Goal: Task Accomplishment & Management: Manage account settings

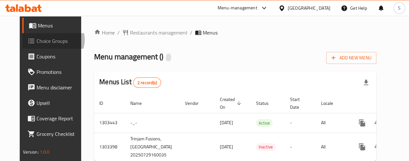
click at [37, 39] on span "Choice Groups" at bounding box center [60, 41] width 46 height 8
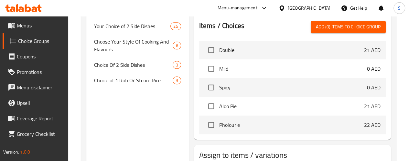
scroll to position [194, 0]
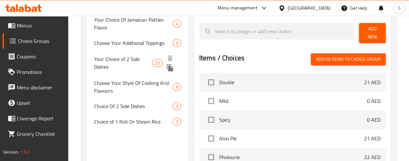
click at [115, 71] on span "Your Choice of 2 Side Dishes" at bounding box center [123, 63] width 58 height 16
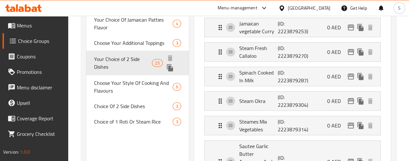
type input "Your Choice of 2 Side Dishes"
type input "اختيارك من 2 أطباق جانبية"
type input "2"
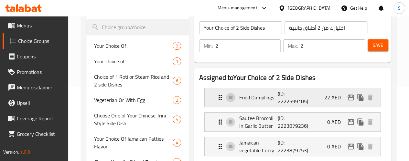
scroll to position [0, 0]
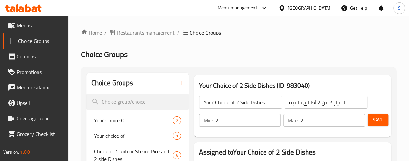
click at [215, 103] on input "Your Choice of 2 Side Dishes" at bounding box center [240, 102] width 83 height 13
click at [213, 102] on input "Your Choice of 2 Side Dishes" at bounding box center [240, 102] width 83 height 13
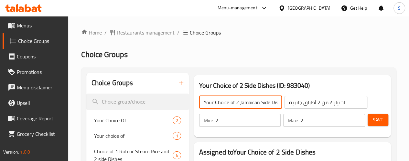
type input "Your Choice of 2 Jamaican Side Dishes"
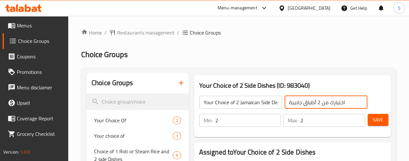
click at [305, 103] on input "اختيارك من 2 أطباق جانبية" at bounding box center [326, 102] width 83 height 13
click at [285, 102] on input "اختيارك من 2 أطباق جانبية" at bounding box center [326, 102] width 83 height 13
click at [338, 99] on input "اختيارك من 2 أطباق جانبية" at bounding box center [326, 102] width 83 height 13
type input "اختيارك من 2 أطباق جانبية جامايكية"
click at [374, 121] on span "Save" at bounding box center [378, 120] width 10 height 8
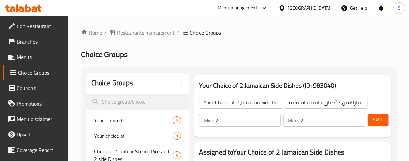
click at [28, 55] on span "Menus" at bounding box center [40, 57] width 46 height 8
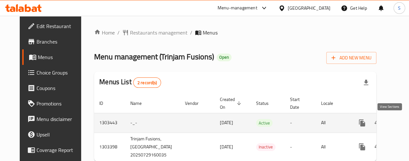
click at [405, 123] on icon "enhanced table" at bounding box center [409, 123] width 8 height 8
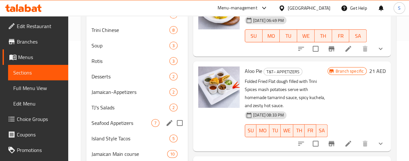
scroll to position [97, 0]
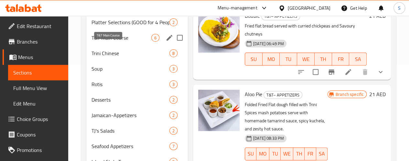
click at [120, 42] on span "T&T Main Course" at bounding box center [122, 38] width 60 height 8
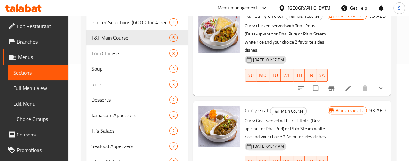
click at [346, 85] on icon at bounding box center [349, 88] width 6 height 6
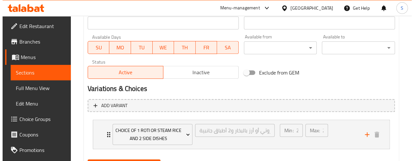
scroll to position [323, 0]
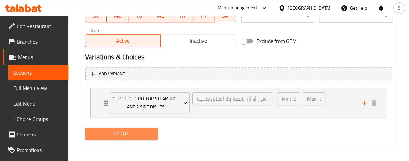
click at [133, 132] on span "Update" at bounding box center [121, 134] width 63 height 8
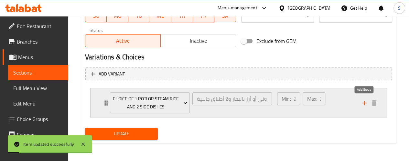
click at [362, 104] on icon "add" at bounding box center [365, 103] width 8 height 8
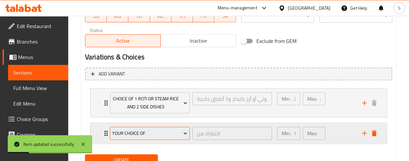
click at [170, 134] on span "Your Choice Of" at bounding box center [149, 134] width 75 height 8
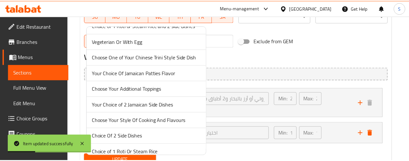
scroll to position [48, 0]
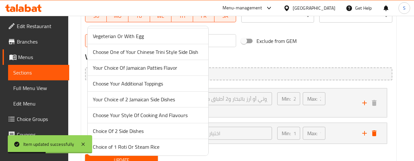
click at [150, 134] on span "Choice Of 2 Side Dishes" at bounding box center [148, 131] width 110 height 8
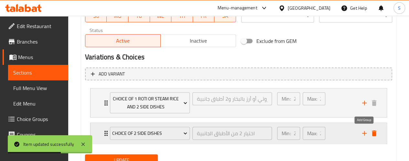
click at [364, 134] on icon "add" at bounding box center [365, 134] width 8 height 8
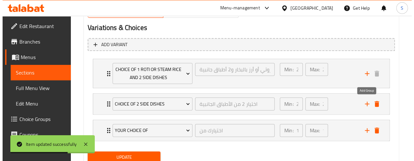
scroll to position [376, 0]
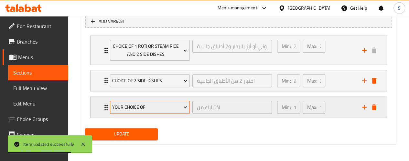
click at [184, 110] on icon "Expand" at bounding box center [185, 107] width 6 height 6
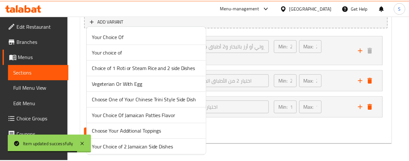
scroll to position [48, 0]
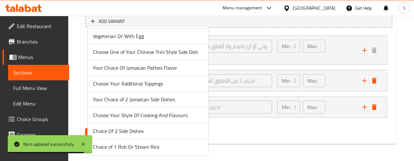
click at [142, 147] on span "Choice of 1 Roti Or Steam Rice" at bounding box center [148, 147] width 110 height 8
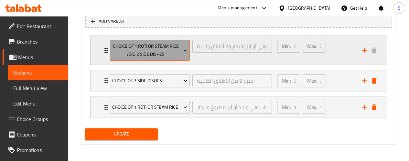
click at [183, 50] on icon "Expand" at bounding box center [185, 50] width 6 height 6
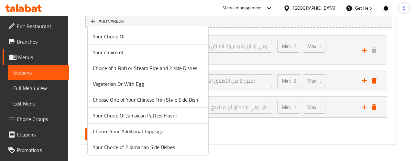
click at [171, 70] on span "Choice of 1 Roti or Steam Rice and 2 side Dishes" at bounding box center [148, 68] width 110 height 8
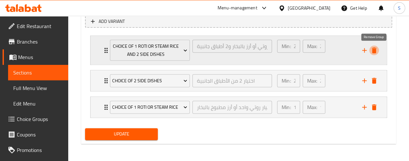
click at [374, 49] on icon "delete" at bounding box center [374, 51] width 5 height 6
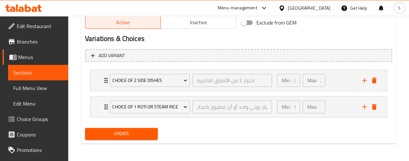
click at [150, 133] on span "Update" at bounding box center [121, 134] width 63 height 8
click at [37, 121] on span "Choice Groups" at bounding box center [40, 119] width 46 height 8
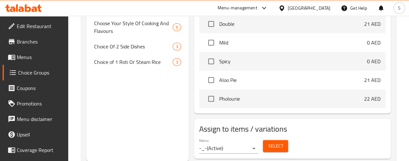
scroll to position [268, 0]
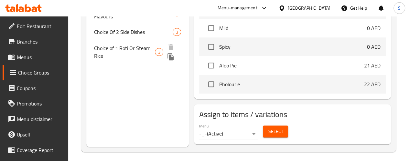
click at [113, 60] on span "Choice of 1 Roti Or Steam Rice" at bounding box center [124, 52] width 61 height 16
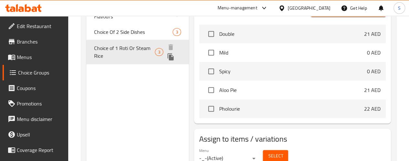
type input "Choice of 1 Roti Or Steam Rice"
type input "اختيار روتي واحد أو أرز مطبوخ بالبخار"
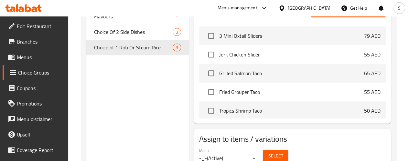
scroll to position [1035, 0]
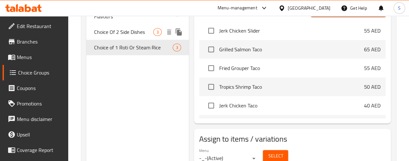
click at [109, 36] on span "Choice Of 2 Side Dishes" at bounding box center [124, 32] width 60 height 8
type input "Choice Of 2 Side Dishes"
type input "اختيار 2 من الأطباق الجانبية"
type input "2"
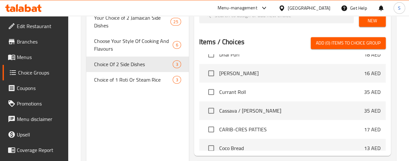
scroll to position [809, 0]
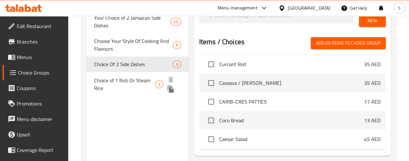
click at [108, 92] on span "Choice of 1 Roti Or Steam Rice" at bounding box center [124, 85] width 61 height 16
type input "Choice of 1 Roti Or Steam Rice"
type input "اختيار روتي واحد أو أرز مطبوخ بالبخار"
type input "1"
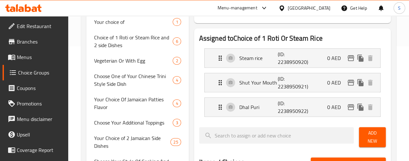
scroll to position [106, 0]
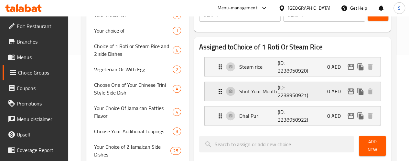
click at [239, 92] on p "Shut Your Mouth" at bounding box center [258, 92] width 39 height 8
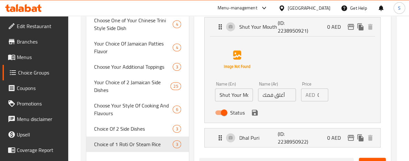
scroll to position [138, 0]
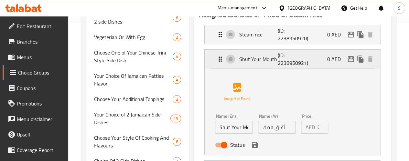
click at [216, 56] on div "Shut Your Mouth (ID: 2238950921) 0 AED" at bounding box center [294, 59] width 156 height 19
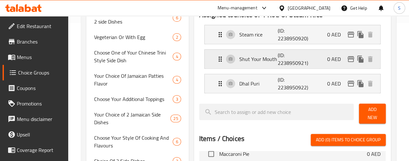
click at [216, 56] on div "Shut Your Mouth (ID: 2238950921) 0 AED" at bounding box center [294, 59] width 156 height 19
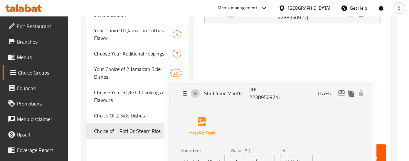
scroll to position [186, 0]
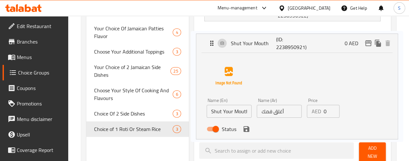
drag, startPoint x: 194, startPoint y: 92, endPoint x: 209, endPoint y: 44, distance: 50.3
click at [209, 44] on nav "Steam rice (ID: 2238950920) 0 AED Name (En) Steam rice Name (En) Name (Ar) أرز …" at bounding box center [292, 54] width 187 height 165
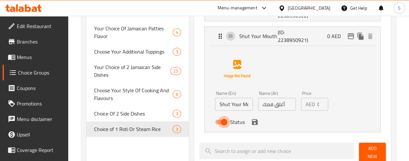
click at [206, 123] on input "Status" at bounding box center [224, 122] width 37 height 12
checkbox input "false"
click at [251, 125] on icon "save" at bounding box center [255, 122] width 8 height 8
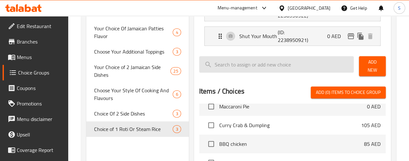
click at [255, 64] on input "search" at bounding box center [276, 64] width 155 height 16
paste input "buss up shut"
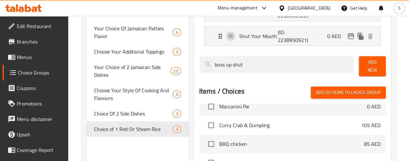
scroll to position [0, 0]
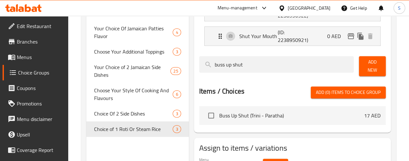
type input "buss up shut"
click at [223, 114] on span "Buss Up Shut (Trini - Paratha)" at bounding box center [291, 116] width 145 height 8
click at [204, 112] on input "checkbox" at bounding box center [211, 116] width 14 height 14
click at [346, 92] on span "Add (1) items to choice group" at bounding box center [348, 93] width 65 height 8
checkbox input "false"
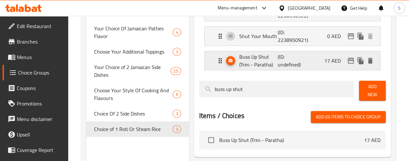
click at [330, 63] on p "17 AED" at bounding box center [335, 61] width 22 height 8
click at [331, 61] on p "17 AED" at bounding box center [335, 61] width 22 height 8
click at [325, 59] on p "17 AED" at bounding box center [335, 61] width 22 height 8
click at [278, 63] on p "(ID: undefined)" at bounding box center [291, 61] width 26 height 16
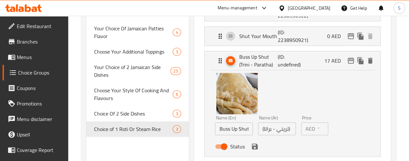
click at [318, 130] on input "17" at bounding box center [323, 129] width 11 height 13
click at [361, 112] on div "Name (En) Buss Up Shut (Trini - Paratha) Name (En) Name (Ar) بوس أب شات (تريني …" at bounding box center [292, 112] width 155 height 81
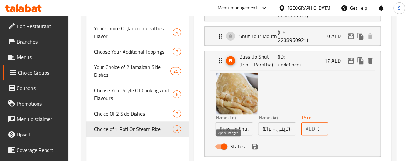
click at [252, 147] on icon "save" at bounding box center [255, 147] width 6 height 6
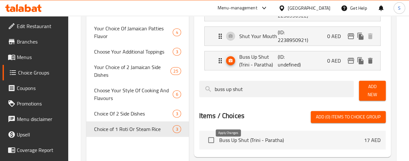
type input "0"
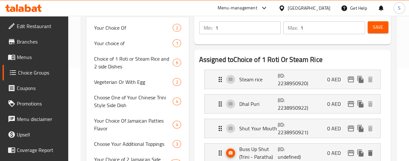
scroll to position [24, 0]
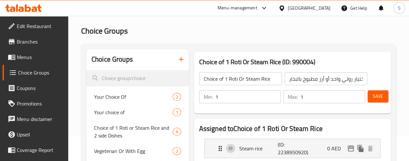
click at [379, 96] on span "Save" at bounding box center [378, 97] width 10 height 8
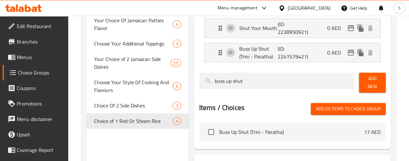
scroll to position [244, 0]
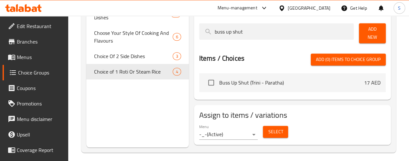
drag, startPoint x: 289, startPoint y: 62, endPoint x: 296, endPoint y: 59, distance: 8.0
click at [289, 62] on div "Items / Choices Add (0) items to choice group Buss Up Shut (Trini - Paratha) 17…" at bounding box center [292, 74] width 187 height 41
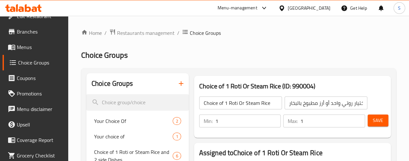
scroll to position [0, 0]
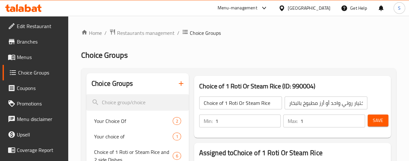
click at [41, 22] on span "Edit Restaurant" at bounding box center [40, 26] width 46 height 8
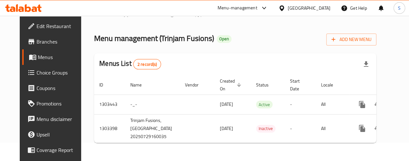
scroll to position [31, 0]
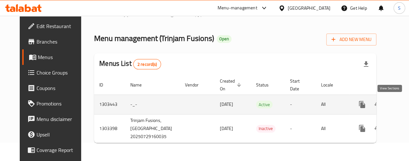
click at [405, 101] on icon "enhanced table" at bounding box center [409, 105] width 8 height 8
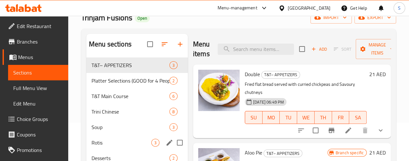
scroll to position [32, 0]
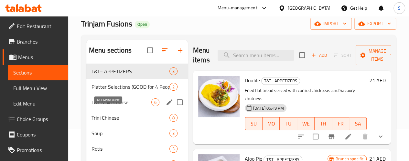
click at [109, 106] on span "T&T Main Course" at bounding box center [122, 103] width 60 height 8
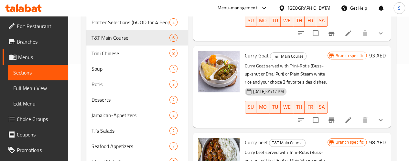
scroll to position [65, 0]
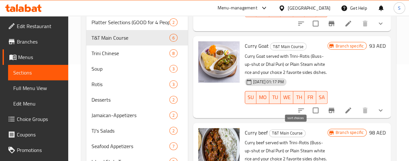
click at [297, 107] on icon "sort-choices" at bounding box center [301, 111] width 8 height 8
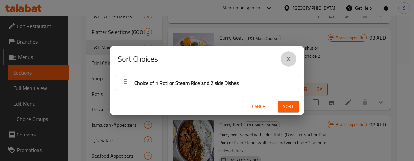
click at [289, 60] on icon "close" at bounding box center [288, 59] width 5 height 5
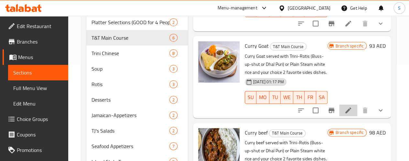
click at [346, 108] on icon at bounding box center [349, 111] width 6 height 6
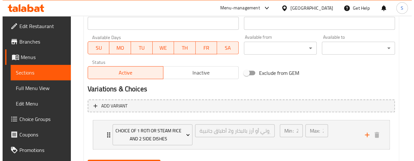
scroll to position [323, 0]
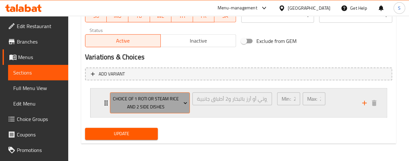
click at [183, 102] on icon "Expand" at bounding box center [185, 103] width 6 height 6
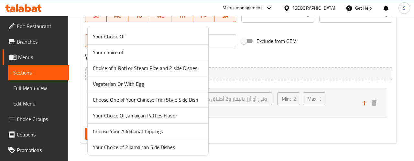
scroll to position [48, 0]
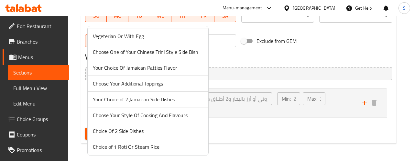
click at [147, 129] on span "Choice Of 2 Side Dishes" at bounding box center [148, 131] width 110 height 8
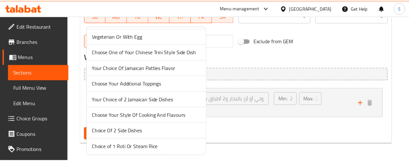
scroll to position [315, 0]
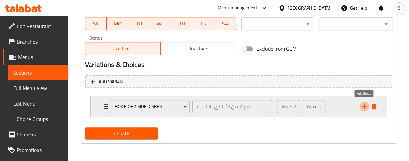
click at [367, 109] on icon "add" at bounding box center [365, 107] width 8 height 8
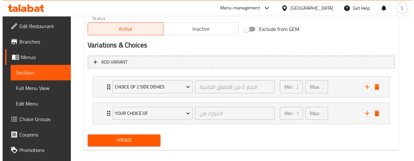
scroll to position [342, 0]
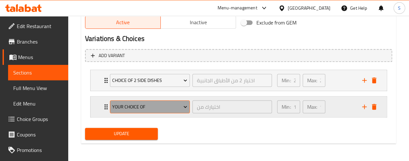
click at [174, 103] on span "Your Choice Of" at bounding box center [149, 107] width 75 height 8
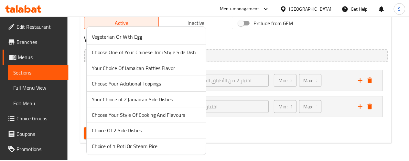
scroll to position [48, 0]
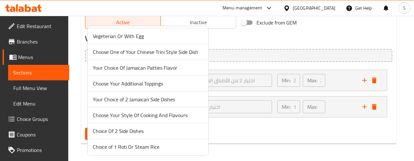
click at [126, 147] on span "Choice of 1 Roti Or Steam Rice" at bounding box center [148, 147] width 110 height 8
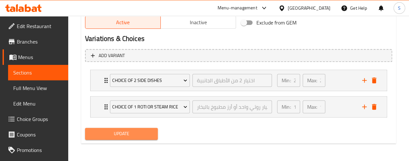
click at [115, 135] on span "Update" at bounding box center [121, 134] width 63 height 8
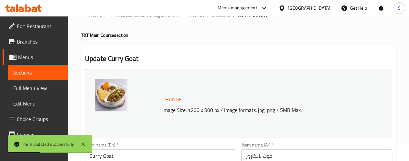
scroll to position [0, 0]
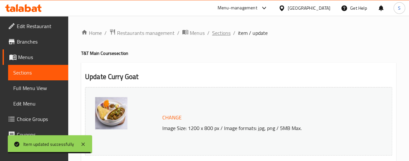
click at [219, 34] on span "Sections" at bounding box center [221, 33] width 18 height 8
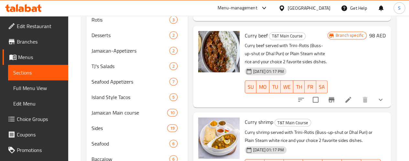
scroll to position [78, 0]
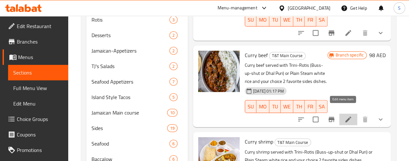
click at [346, 117] on icon at bounding box center [349, 120] width 6 height 6
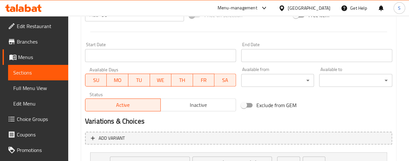
scroll to position [291, 0]
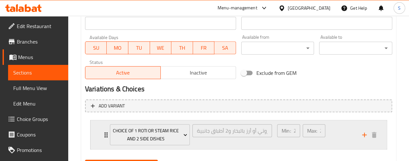
click at [108, 133] on div "Choice of 1 Roti or Steam Rice and 2 side Dishes اختيار 1 روتي أو أرز بالبخار و…" at bounding box center [191, 135] width 170 height 29
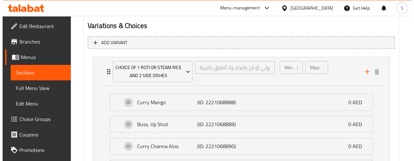
scroll to position [356, 0]
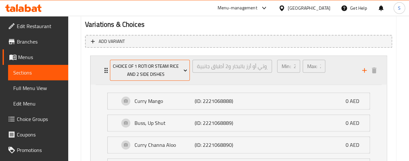
click at [184, 70] on icon "Expand" at bounding box center [185, 70] width 6 height 6
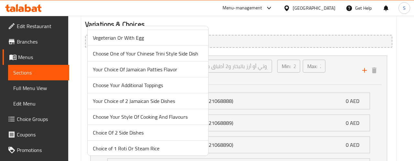
scroll to position [48, 0]
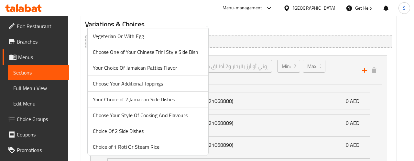
click at [149, 127] on span "Choice Of 2 Side Dishes" at bounding box center [148, 131] width 110 height 8
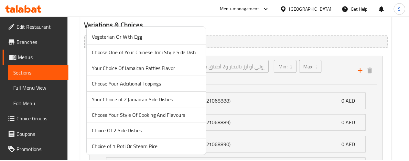
scroll to position [315, 0]
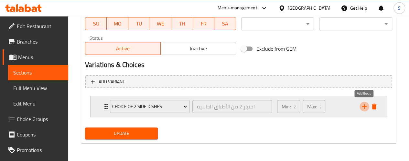
click at [364, 109] on icon "add" at bounding box center [365, 107] width 8 height 8
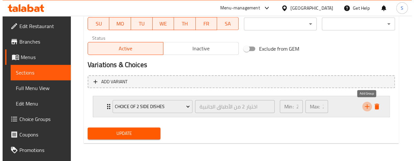
scroll to position [342, 0]
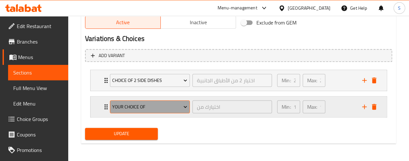
click at [153, 106] on span "Your Choice Of" at bounding box center [149, 107] width 75 height 8
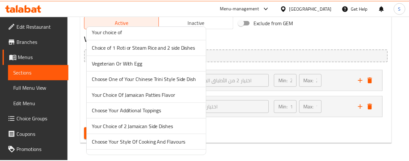
scroll to position [48, 0]
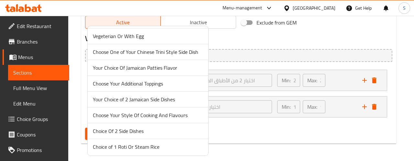
click at [148, 148] on span "Choice of 1 Roti Or Steam Rice" at bounding box center [148, 147] width 110 height 8
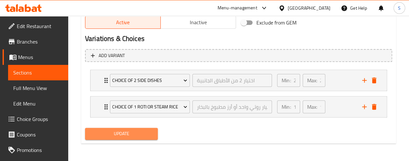
click at [142, 132] on span "Update" at bounding box center [121, 134] width 63 height 8
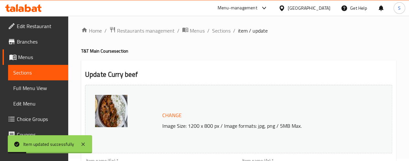
scroll to position [0, 0]
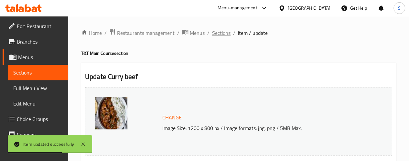
click at [224, 32] on span "Sections" at bounding box center [221, 33] width 18 height 8
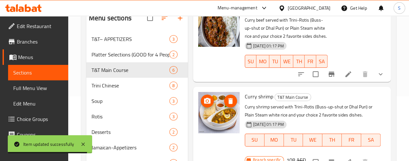
scroll to position [226, 0]
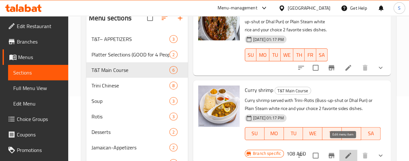
click at [346, 152] on icon at bounding box center [349, 156] width 8 height 8
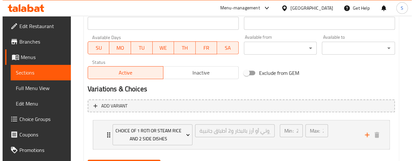
scroll to position [323, 0]
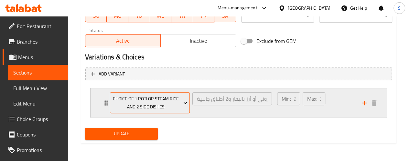
click at [149, 103] on span "Choice of 1 Roti or Steam Rice and 2 side Dishes" at bounding box center [149, 103] width 75 height 16
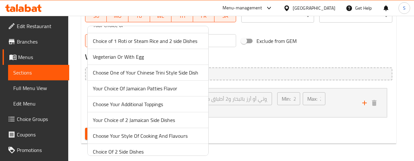
scroll to position [48, 0]
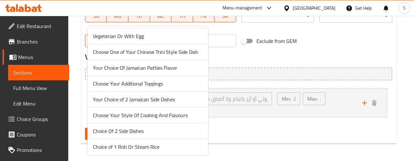
click at [134, 130] on span "Choice Of 2 Side Dishes" at bounding box center [148, 131] width 110 height 8
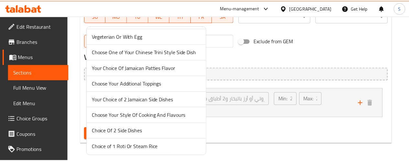
scroll to position [315, 0]
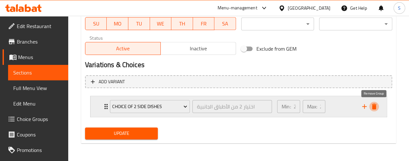
click at [378, 107] on icon "delete" at bounding box center [374, 107] width 8 height 8
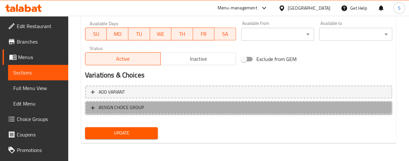
click at [129, 105] on span "ASSIGN CHOICE GROUP" at bounding box center [121, 108] width 45 height 8
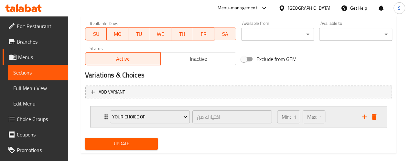
click at [150, 110] on div "Your Choice Of" at bounding box center [150, 117] width 82 height 16
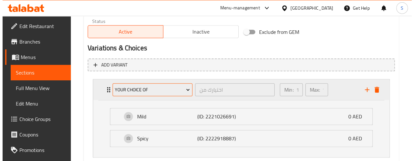
scroll to position [372, 0]
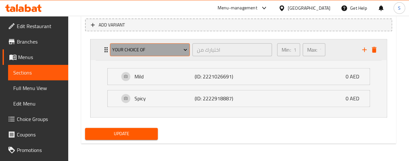
click at [184, 50] on icon "Expand" at bounding box center [185, 50] width 6 height 6
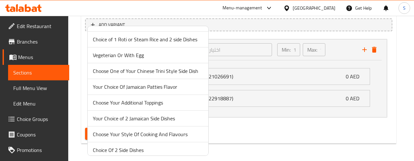
scroll to position [48, 0]
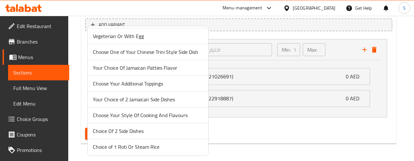
click at [133, 130] on span "Choice Of 2 Side Dishes" at bounding box center [148, 131] width 110 height 8
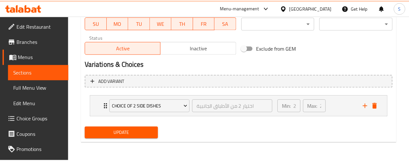
scroll to position [315, 0]
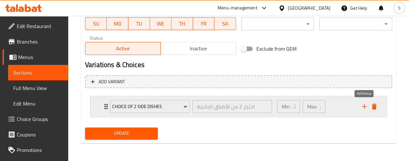
click at [366, 109] on icon "add" at bounding box center [365, 107] width 8 height 8
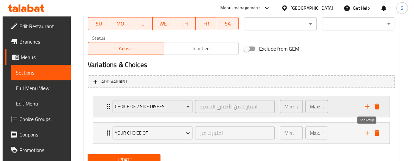
scroll to position [342, 0]
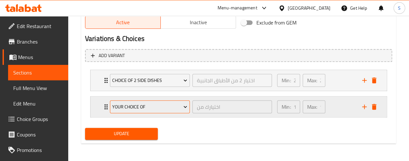
click at [178, 106] on span "Your Choice Of" at bounding box center [149, 107] width 75 height 8
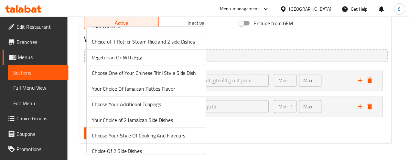
scroll to position [48, 0]
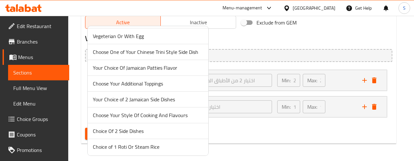
click at [117, 148] on span "Choice of 1 Roti Or Steam Rice" at bounding box center [148, 147] width 110 height 8
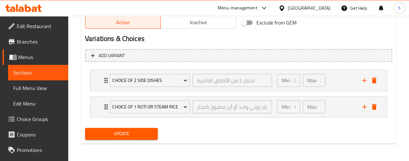
click at [126, 133] on span "Update" at bounding box center [121, 134] width 63 height 8
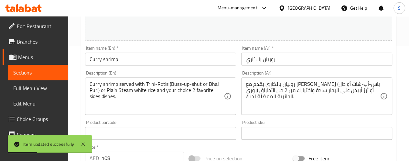
scroll to position [0, 0]
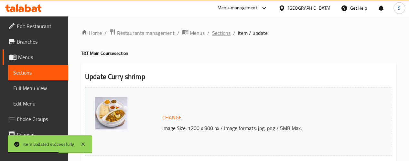
click at [215, 34] on span "Sections" at bounding box center [221, 33] width 18 height 8
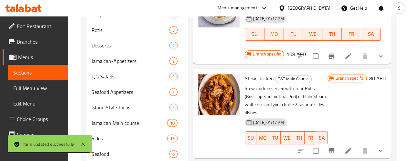
scroll to position [162, 0]
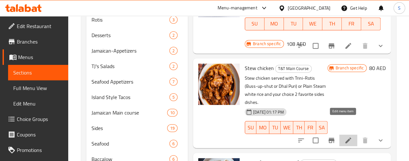
click at [345, 137] on icon at bounding box center [349, 141] width 8 height 8
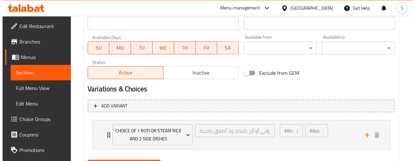
scroll to position [323, 0]
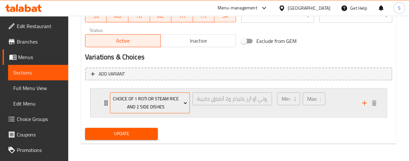
click at [183, 103] on icon "Expand" at bounding box center [185, 103] width 6 height 6
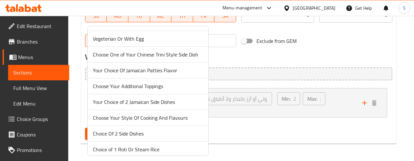
scroll to position [48, 0]
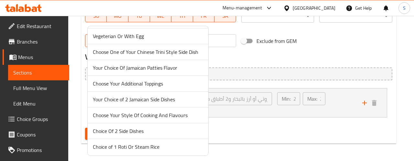
click at [100, 132] on span "Choice Of 2 Side Dishes" at bounding box center [148, 131] width 110 height 8
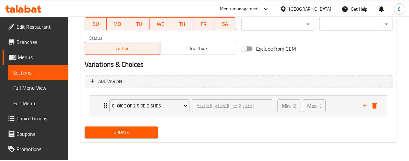
scroll to position [315, 0]
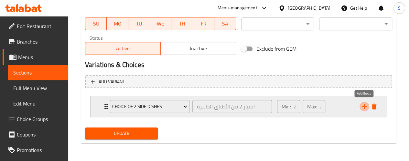
click at [365, 106] on icon "add" at bounding box center [364, 106] width 5 height 5
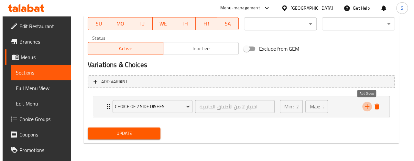
scroll to position [323, 0]
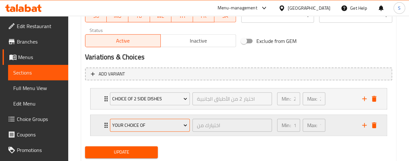
click at [158, 123] on span "Your Choice Of" at bounding box center [149, 126] width 75 height 8
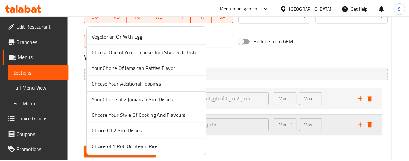
scroll to position [48, 0]
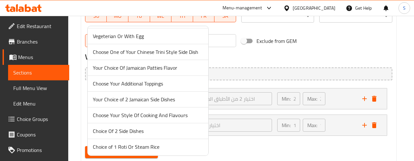
click at [129, 146] on span "Choice of 1 Roti Or Steam Rice" at bounding box center [148, 147] width 110 height 8
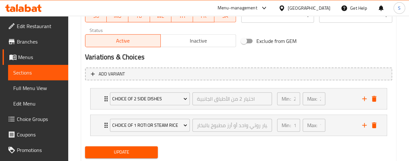
scroll to position [342, 0]
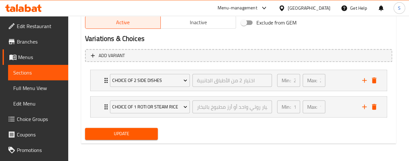
click at [131, 134] on span "Update" at bounding box center [121, 134] width 63 height 8
